Goal: Information Seeking & Learning: Learn about a topic

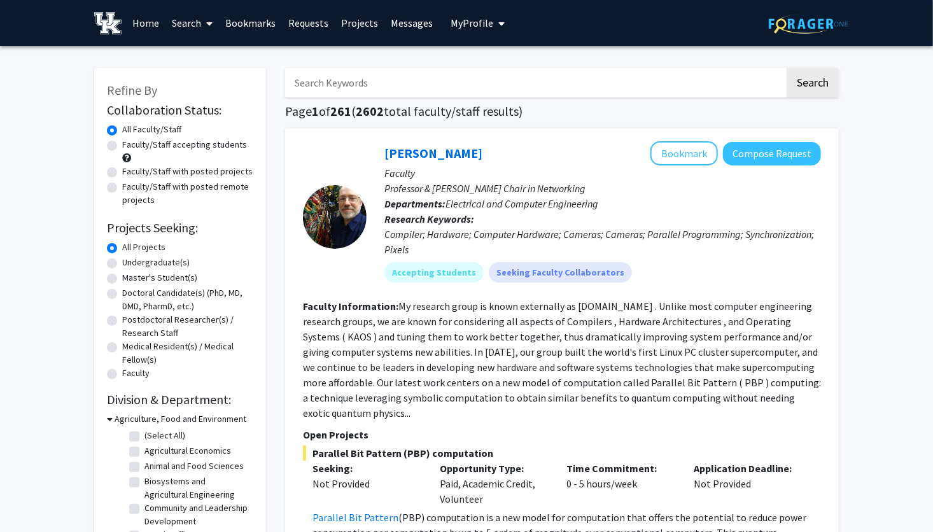
click at [122, 144] on label "Faculty/Staff accepting students" at bounding box center [184, 144] width 125 height 13
click at [122, 144] on input "Faculty/Staff accepting students" at bounding box center [126, 142] width 8 height 8
radio input "true"
click at [104, 172] on div "Refine By Collaboration Status: Collaboration Status All Faculty/Staff Collabor…" at bounding box center [180, 464] width 172 height 792
click at [122, 172] on label "Faculty/Staff with posted projects" at bounding box center [187, 171] width 130 height 13
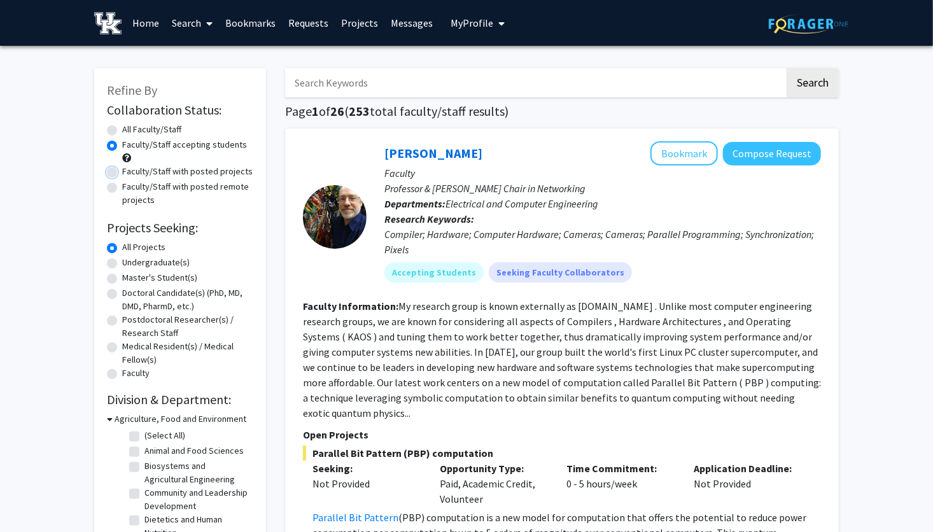
click at [122, 172] on input "Faculty/Staff with posted projects" at bounding box center [126, 169] width 8 height 8
radio input "true"
click at [122, 185] on label "Faculty/Staff with posted remote projects" at bounding box center [187, 193] width 131 height 27
click at [122, 185] on input "Faculty/Staff with posted remote projects" at bounding box center [126, 184] width 8 height 8
radio input "true"
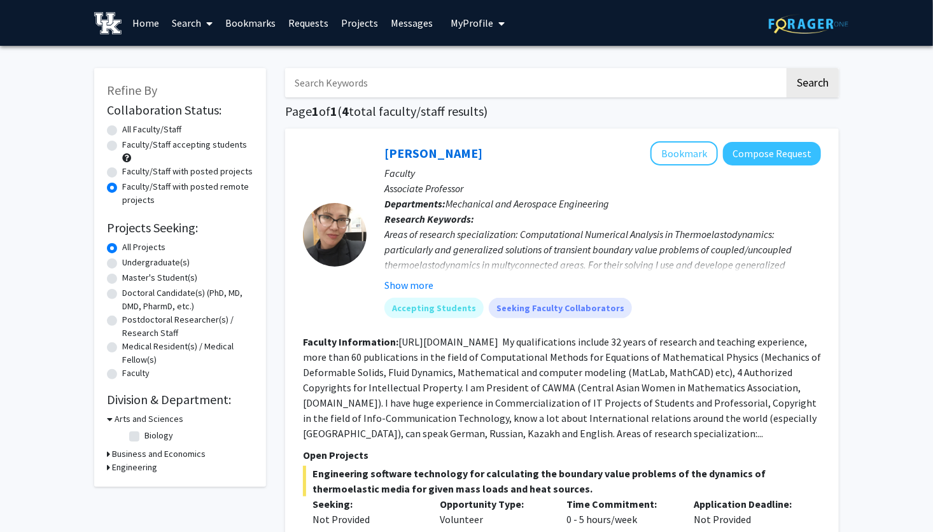
click at [122, 171] on label "Faculty/Staff with posted projects" at bounding box center [187, 171] width 130 height 13
click at [122, 171] on input "Faculty/Staff with posted projects" at bounding box center [126, 169] width 8 height 8
radio input "true"
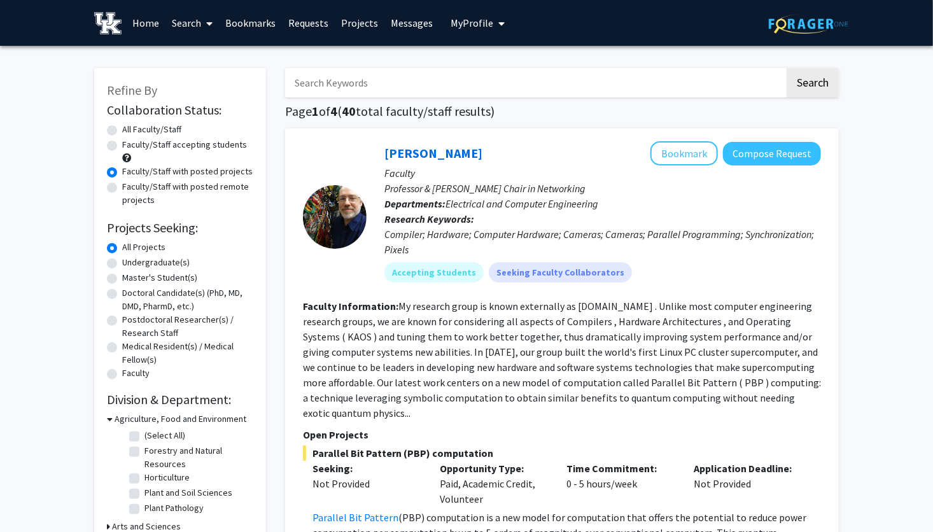
click at [122, 144] on label "Faculty/Staff accepting students" at bounding box center [184, 144] width 125 height 13
click at [122, 144] on input "Faculty/Staff accepting students" at bounding box center [126, 142] width 8 height 8
radio input "true"
click at [122, 129] on label "All Faculty/Staff" at bounding box center [151, 129] width 59 height 13
click at [122, 129] on input "All Faculty/Staff" at bounding box center [126, 127] width 8 height 8
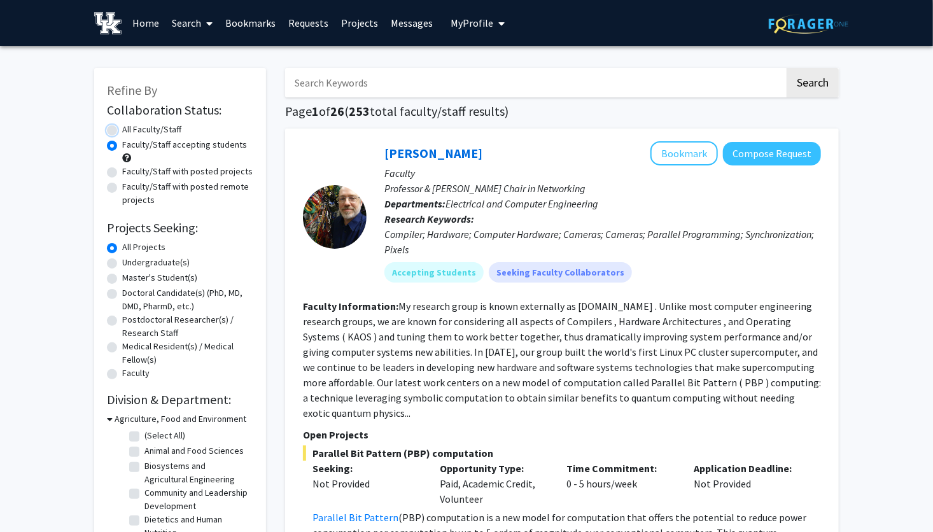
radio input "true"
click at [122, 171] on label "Faculty/Staff with posted projects" at bounding box center [187, 171] width 130 height 13
click at [122, 171] on input "Faculty/Staff with posted projects" at bounding box center [126, 169] width 8 height 8
radio input "true"
click at [105, 183] on div "Refine By Collaboration Status: Collaboration Status All Faculty/Staff Collabor…" at bounding box center [180, 367] width 172 height 598
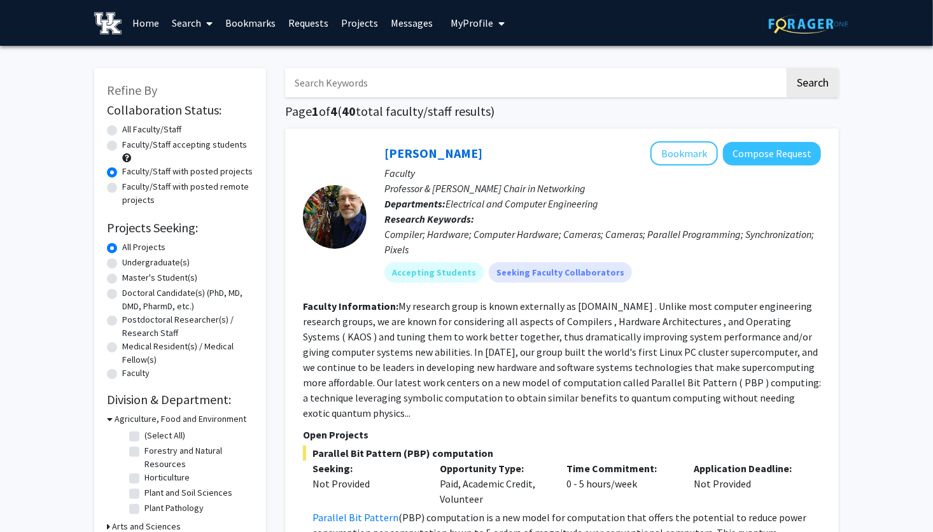
click at [122, 185] on label "Faculty/Staff with posted remote projects" at bounding box center [187, 193] width 131 height 27
click at [122, 185] on input "Faculty/Staff with posted remote projects" at bounding box center [126, 184] width 8 height 8
radio input "true"
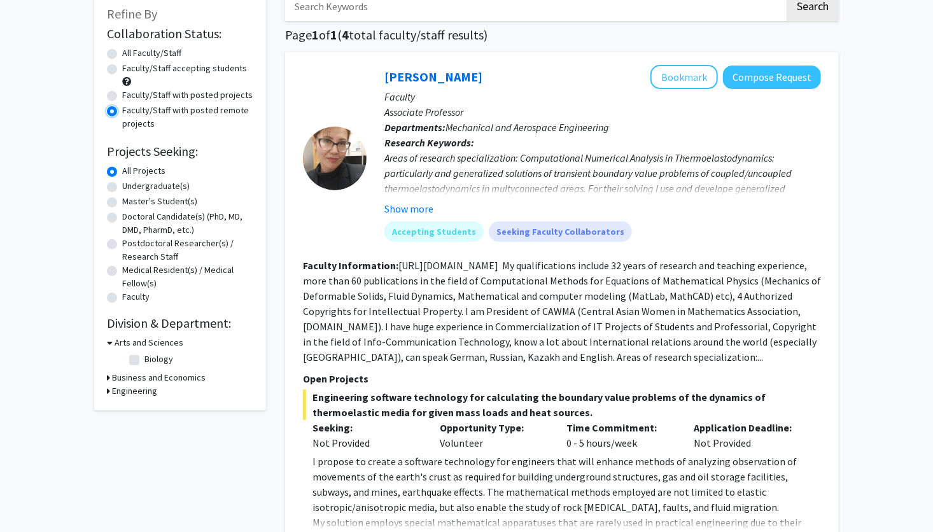
scroll to position [102, 0]
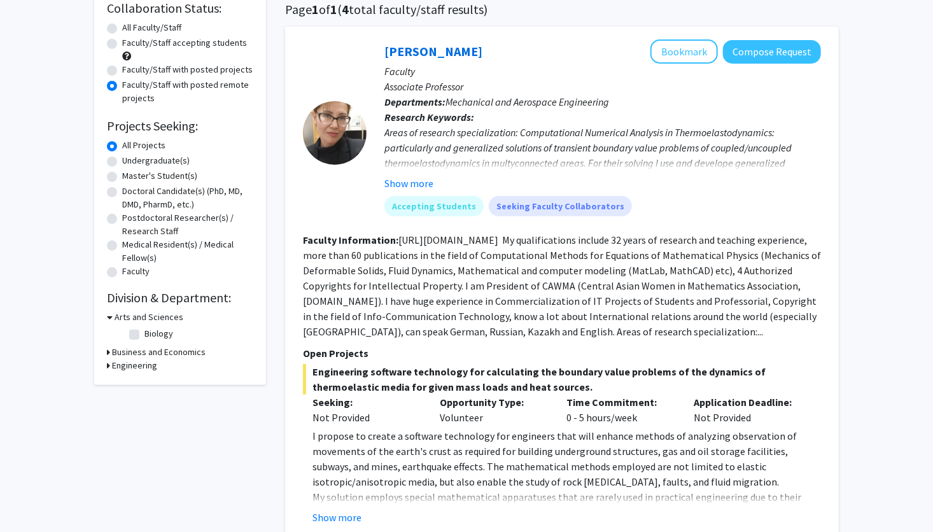
click at [122, 220] on label "Postdoctoral Researcher(s) / Research Staff" at bounding box center [187, 224] width 131 height 27
click at [122, 220] on input "Postdoctoral Researcher(s) / Research Staff" at bounding box center [126, 215] width 8 height 8
radio input "true"
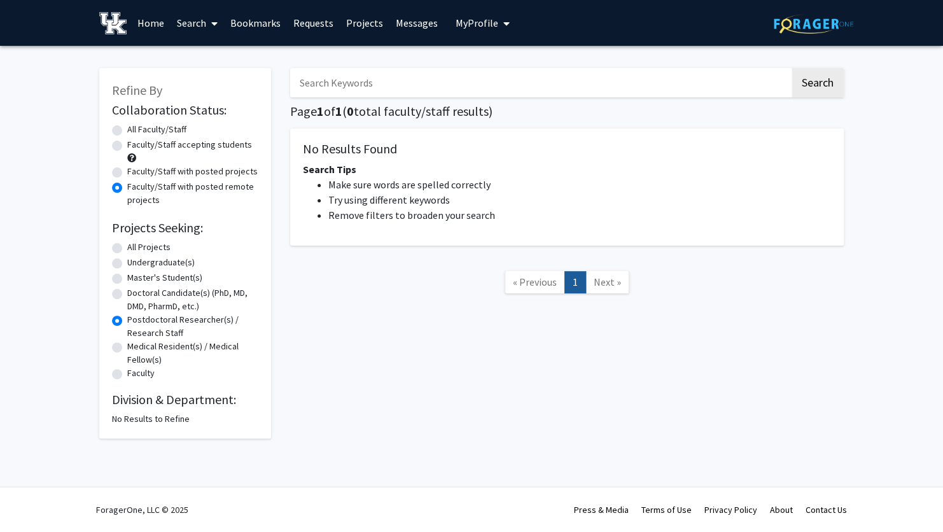
click at [127, 296] on label "Doctoral Candidate(s) (PhD, MD, DMD, PharmD, etc.)" at bounding box center [192, 299] width 131 height 27
click at [127, 295] on input "Doctoral Candidate(s) (PhD, MD, DMD, PharmD, etc.)" at bounding box center [131, 290] width 8 height 8
radio input "true"
click at [127, 131] on label "All Faculty/Staff" at bounding box center [156, 129] width 59 height 13
click at [127, 131] on input "All Faculty/Staff" at bounding box center [131, 127] width 8 height 8
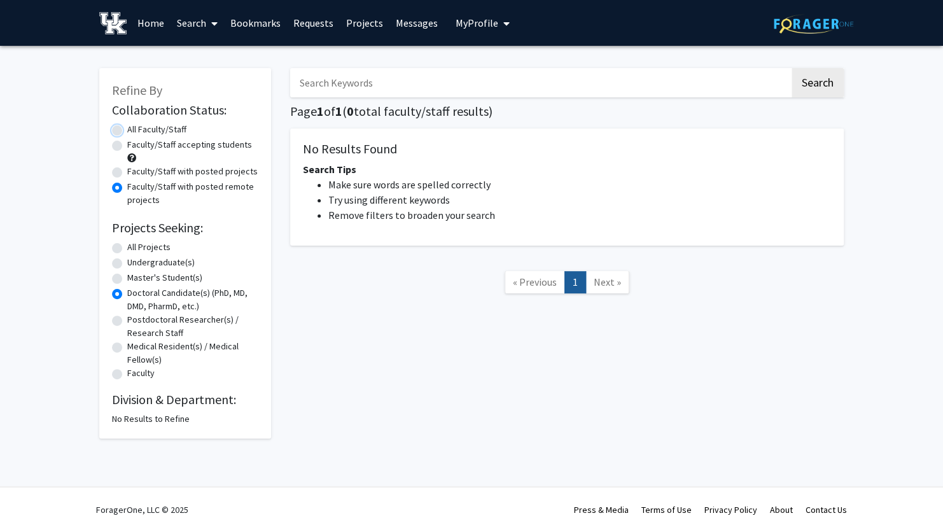
radio input "true"
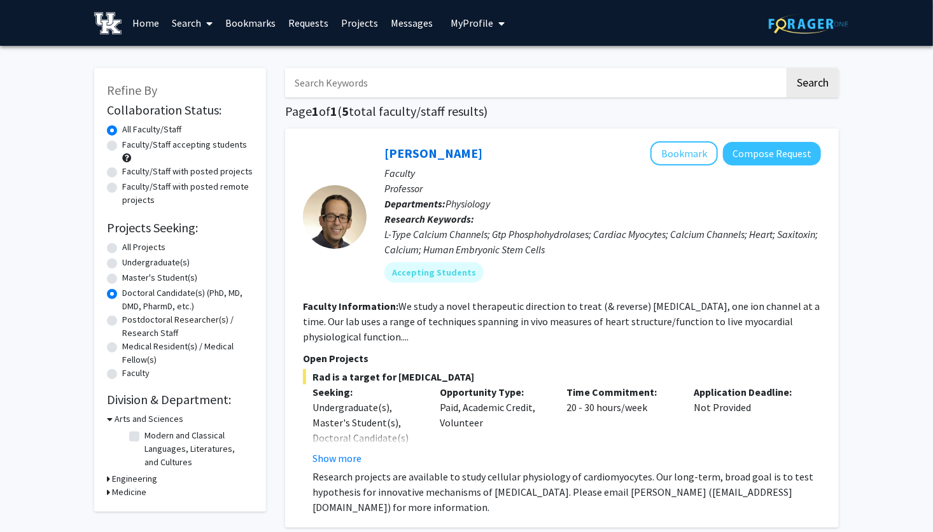
click at [179, 27] on link "Search" at bounding box center [191, 23] width 53 height 45
click at [153, 28] on link "Home" at bounding box center [145, 23] width 39 height 45
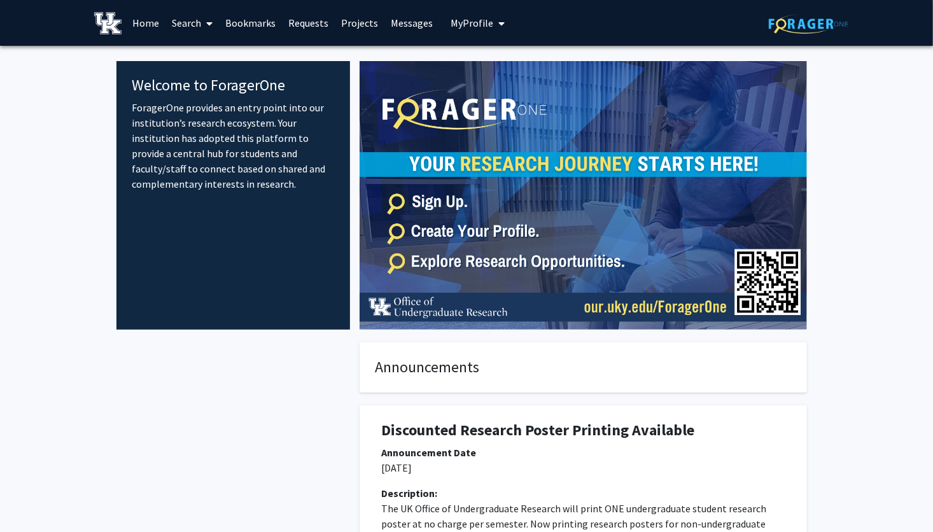
click at [183, 24] on link "Search" at bounding box center [191, 23] width 53 height 45
click at [469, 27] on span "My Profile" at bounding box center [472, 23] width 43 height 13
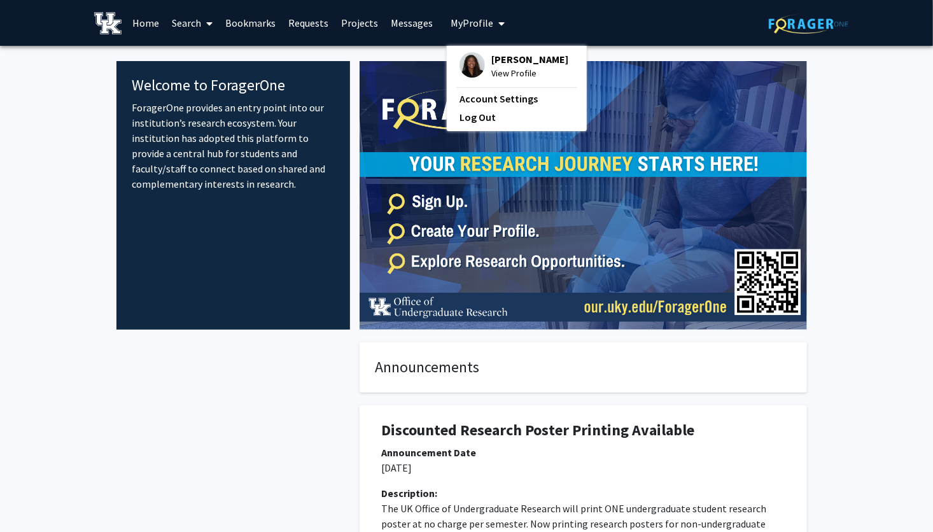
click at [482, 59] on div "[PERSON_NAME] View Profile" at bounding box center [514, 66] width 109 height 28
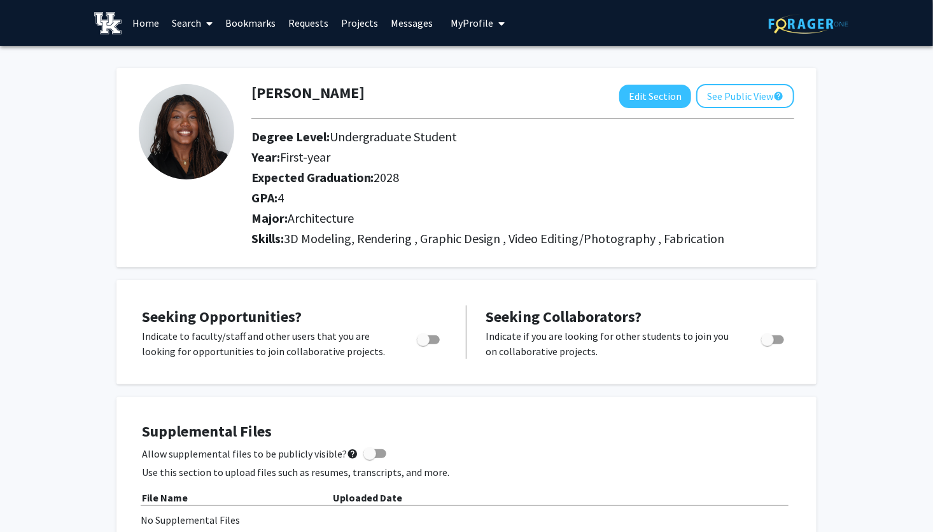
click at [195, 15] on link "Search" at bounding box center [191, 23] width 53 height 45
click at [224, 64] on span "Faculty/Staff" at bounding box center [212, 58] width 94 height 25
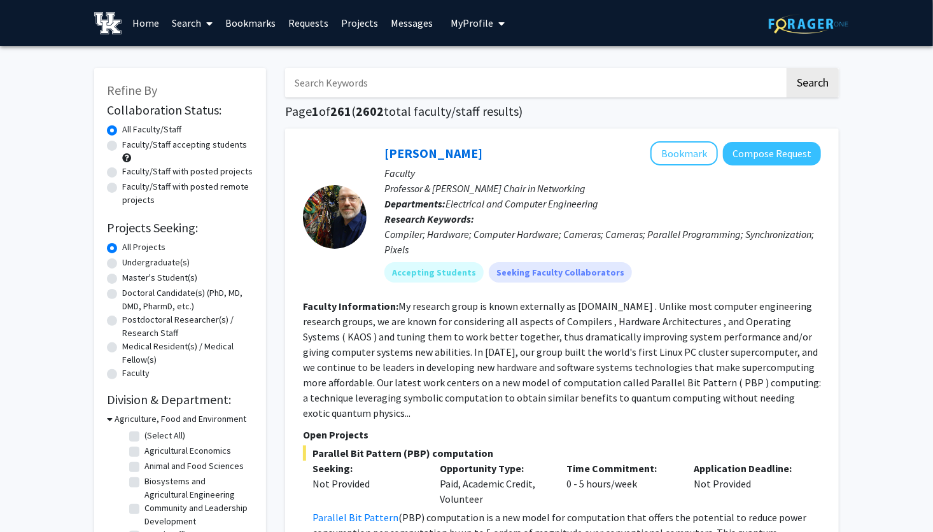
click at [682, 80] on input "Search Keywords" at bounding box center [535, 82] width 500 height 29
click at [787, 68] on button "Search" at bounding box center [813, 82] width 52 height 29
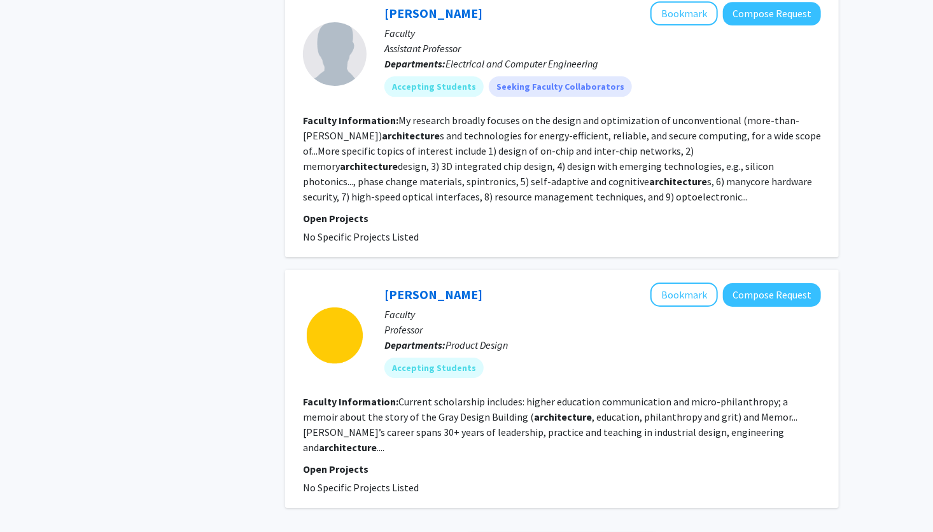
scroll to position [2025, 0]
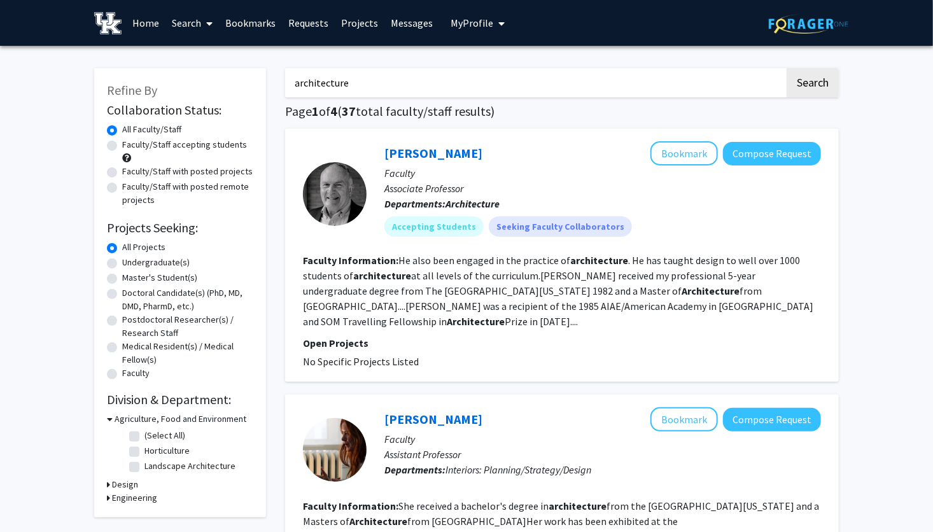
click at [390, 78] on input "architecture" at bounding box center [535, 82] width 500 height 29
type input "[DEMOGRAPHIC_DATA]"
click at [787, 68] on button "Search" at bounding box center [813, 82] width 52 height 29
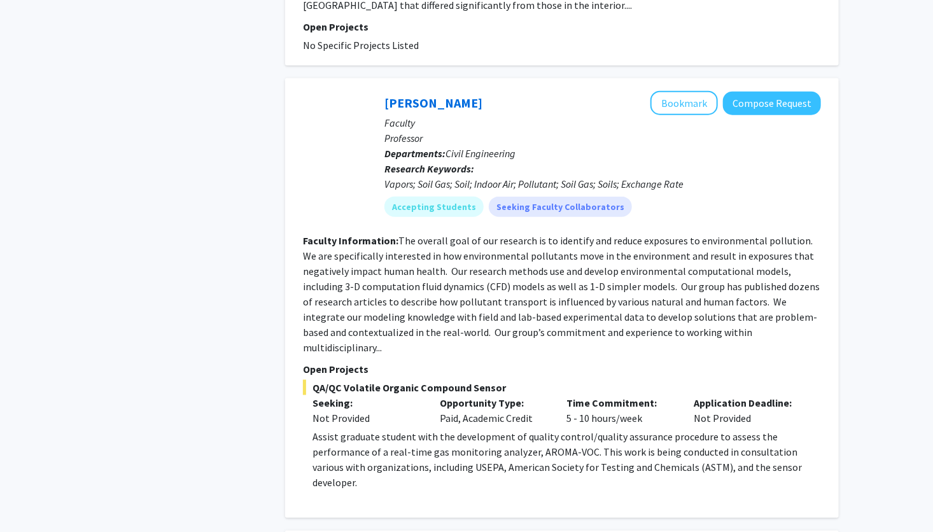
scroll to position [3075, 0]
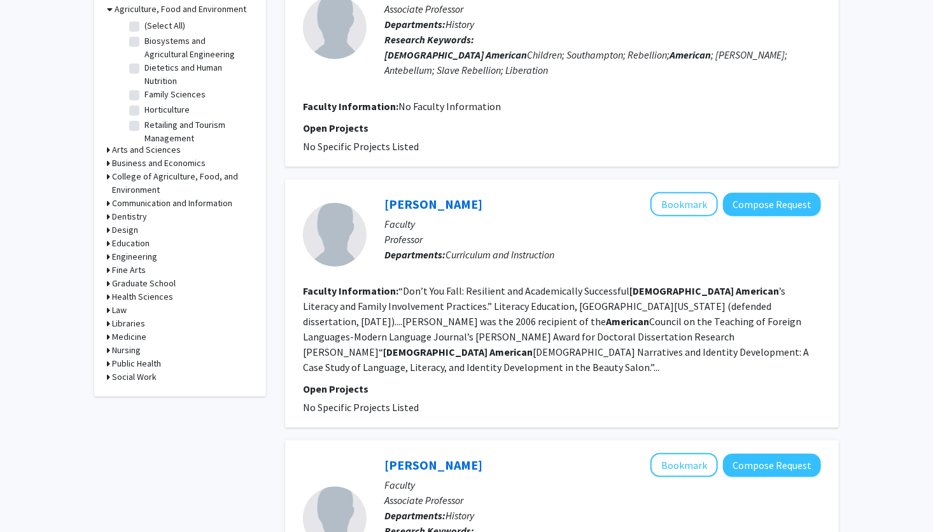
scroll to position [409, 0]
